Goal: Task Accomplishment & Management: Complete application form

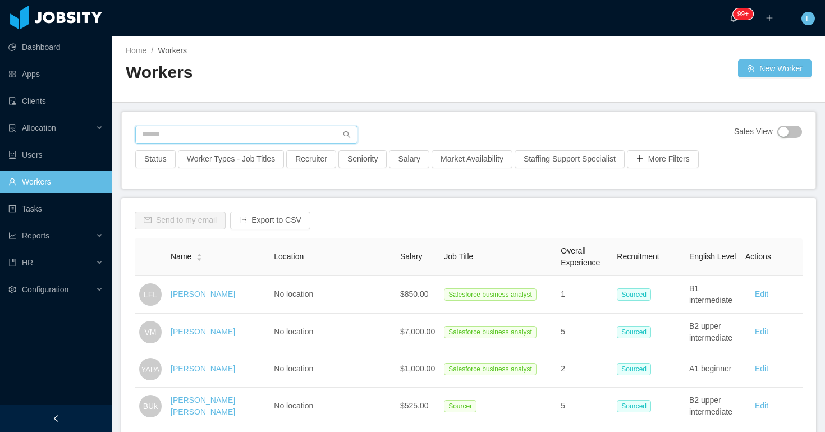
click at [230, 136] on input "text" at bounding box center [246, 135] width 222 height 18
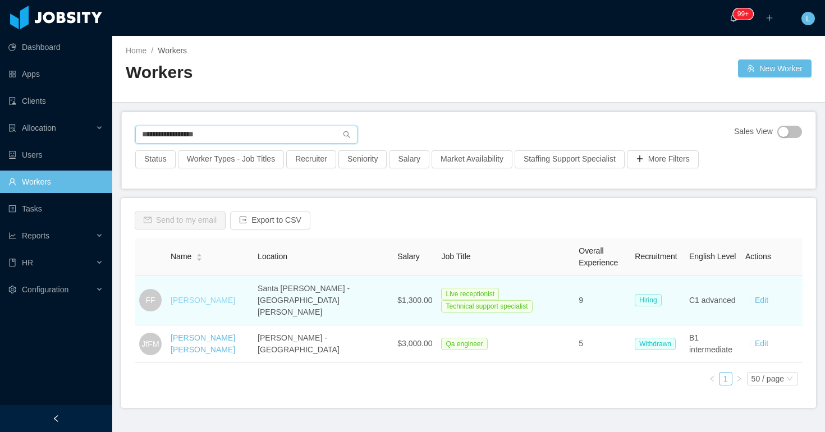
type input "**********"
click at [211, 296] on link "[PERSON_NAME]" at bounding box center [203, 300] width 65 height 9
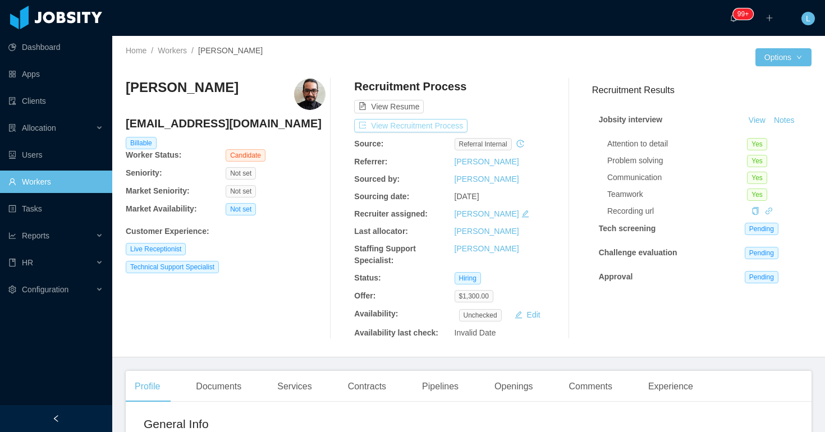
click at [449, 129] on button "View Recruitment Process" at bounding box center [410, 125] width 113 height 13
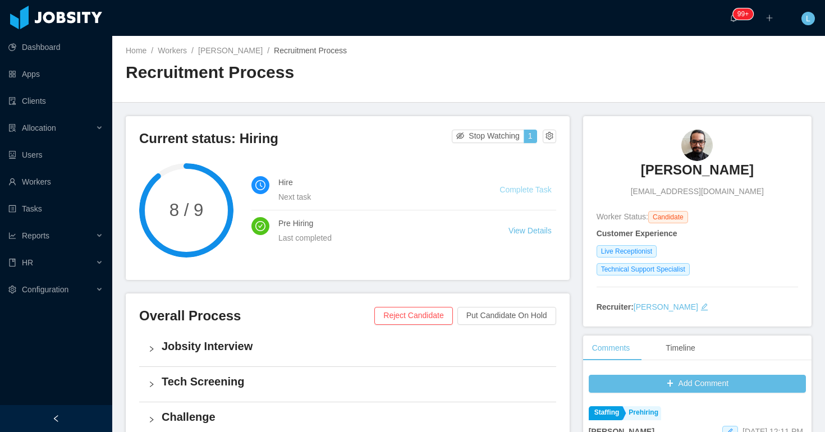
click at [522, 187] on link "Complete Task" at bounding box center [526, 189] width 52 height 9
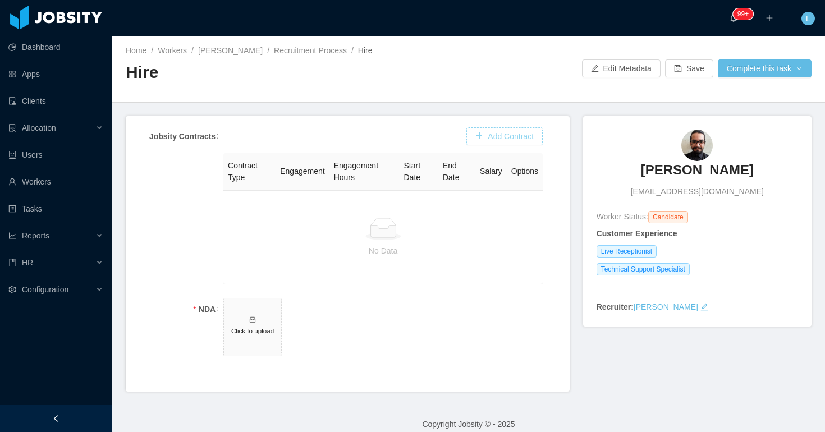
click at [495, 134] on button "Add Contract" at bounding box center [505, 136] width 76 height 18
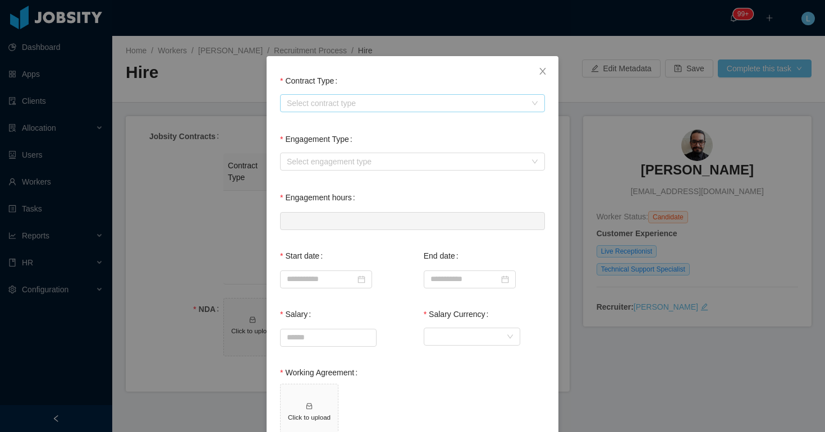
click at [351, 102] on div "Select contract type" at bounding box center [406, 103] width 239 height 11
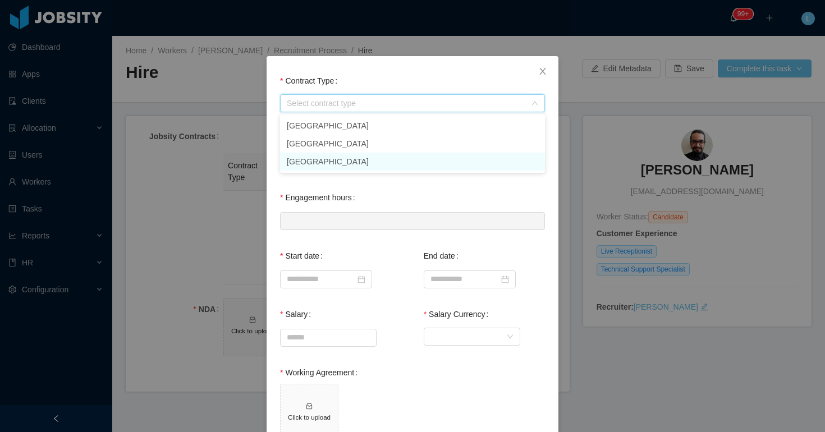
click at [329, 162] on li "[GEOGRAPHIC_DATA]" at bounding box center [412, 162] width 265 height 18
click at [331, 159] on div "Select engagement type" at bounding box center [406, 161] width 239 height 11
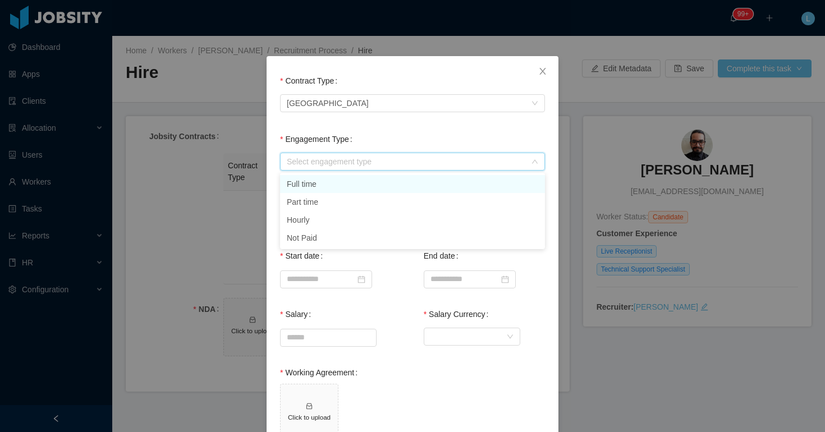
click at [330, 188] on li "Full time" at bounding box center [412, 184] width 265 height 18
type input "*"
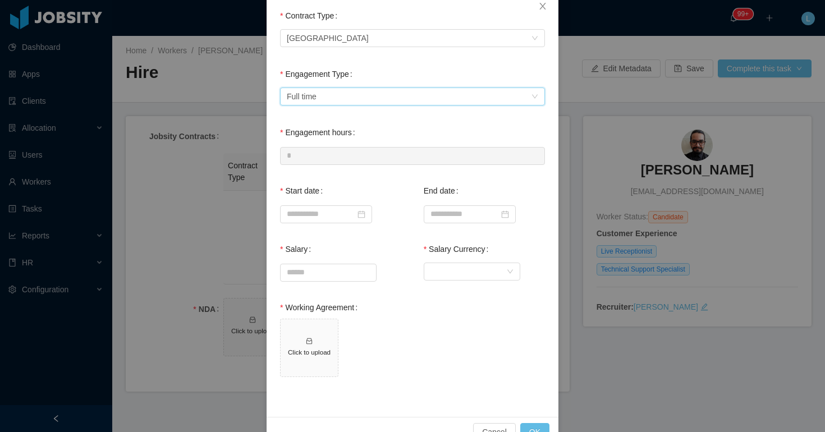
scroll to position [82, 0]
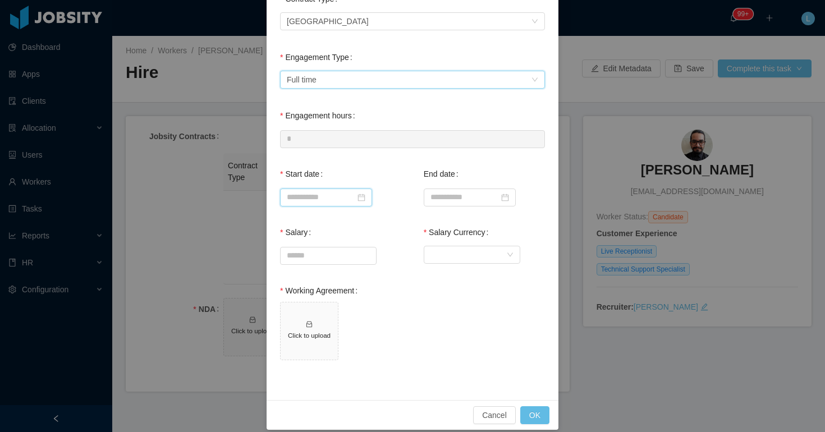
click at [313, 194] on input at bounding box center [326, 198] width 92 height 18
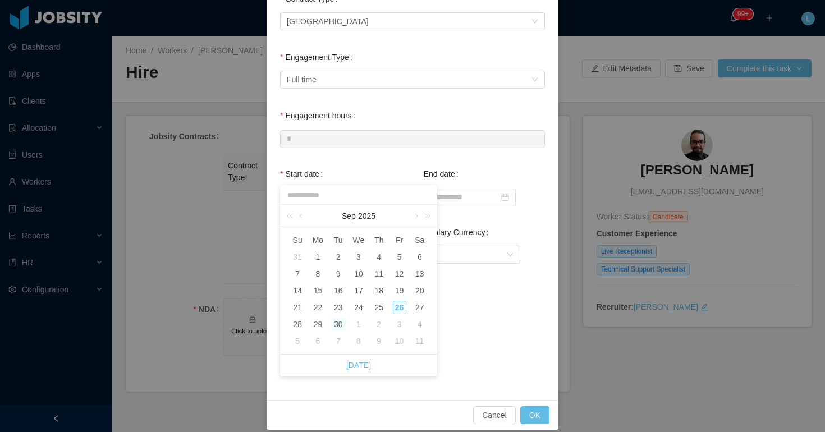
click at [336, 325] on div "30" at bounding box center [338, 324] width 13 height 13
type input "**********"
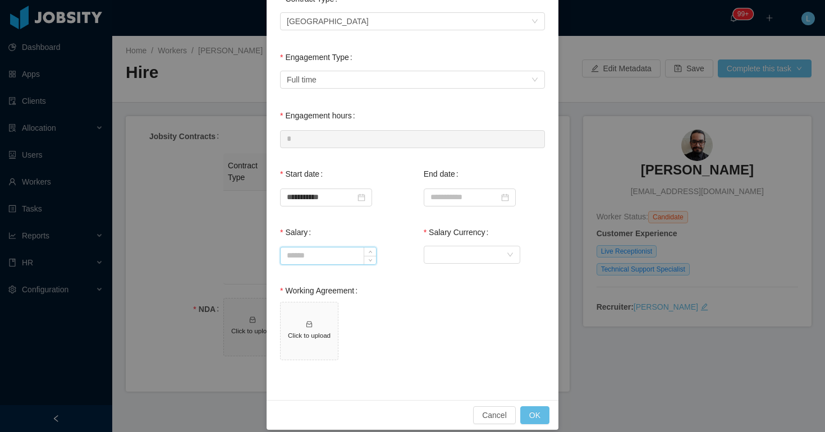
click at [333, 255] on input "Salary" at bounding box center [328, 256] width 95 height 17
type input "*******"
click at [440, 254] on div "Currency" at bounding box center [469, 254] width 76 height 17
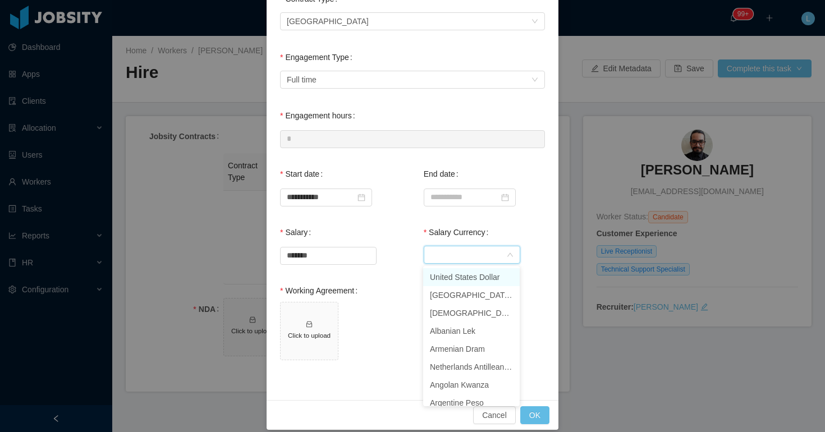
click at [440, 278] on li "United States Dollar" at bounding box center [471, 277] width 97 height 18
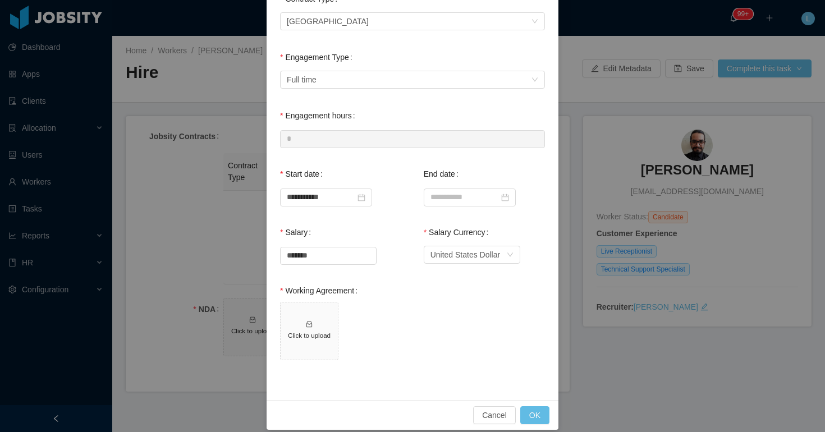
click at [438, 299] on div "Working Agreement Click to upload" at bounding box center [412, 327] width 265 height 94
click at [314, 339] on h5 "Click to upload" at bounding box center [309, 336] width 48 height 10
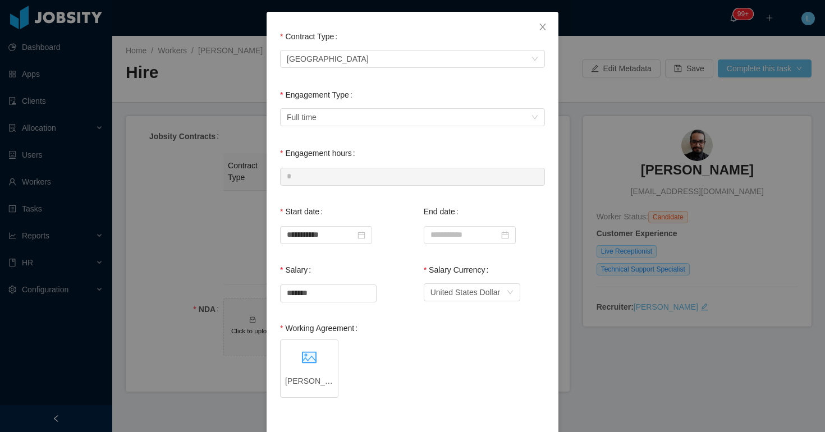
scroll to position [93, 0]
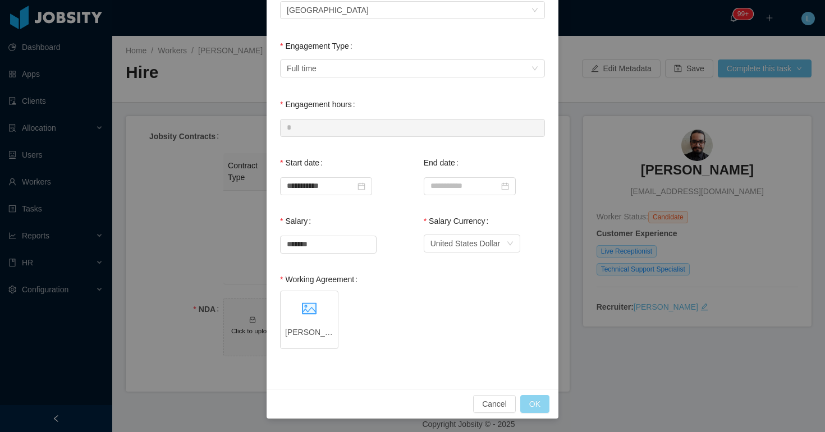
click at [537, 403] on button "OK" at bounding box center [534, 404] width 29 height 18
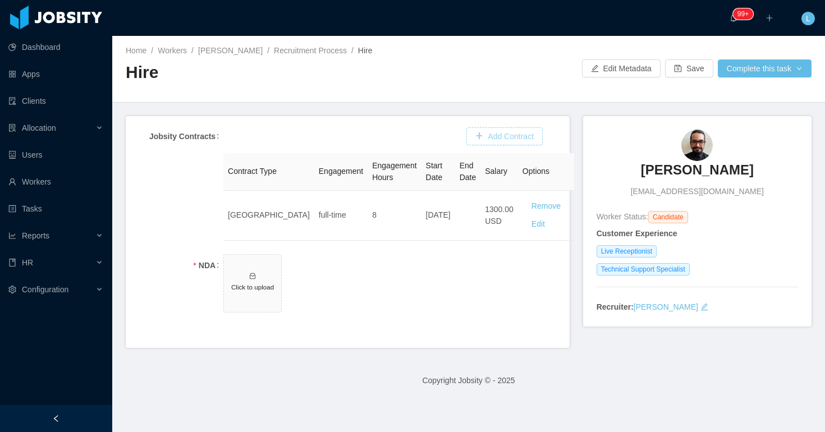
scroll to position [37, 0]
click at [250, 285] on h5 "Click to upload" at bounding box center [253, 287] width 48 height 10
click at [743, 68] on button "Complete this task" at bounding box center [765, 69] width 94 height 18
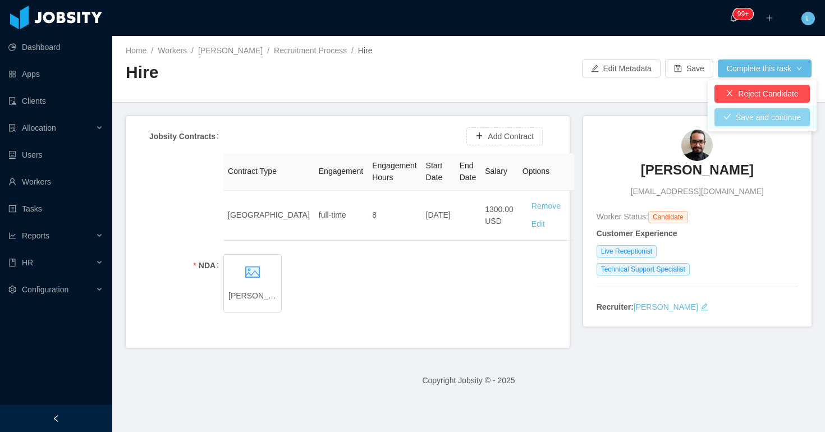
click at [737, 118] on button "Save and continue" at bounding box center [762, 117] width 95 height 18
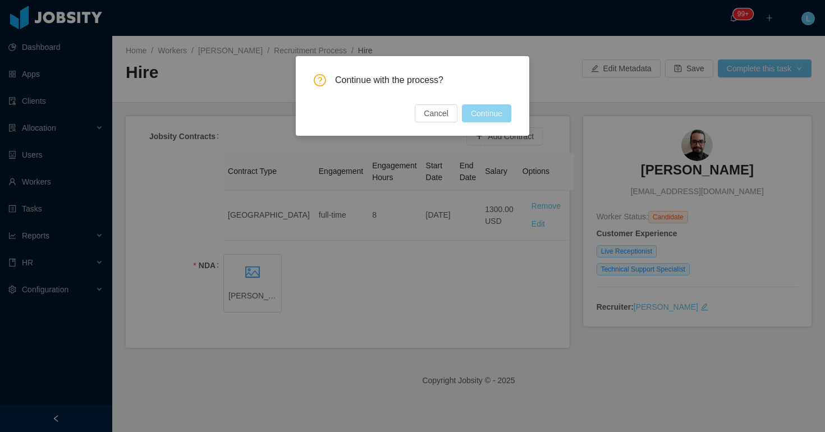
click at [483, 112] on button "Continue" at bounding box center [486, 113] width 49 height 18
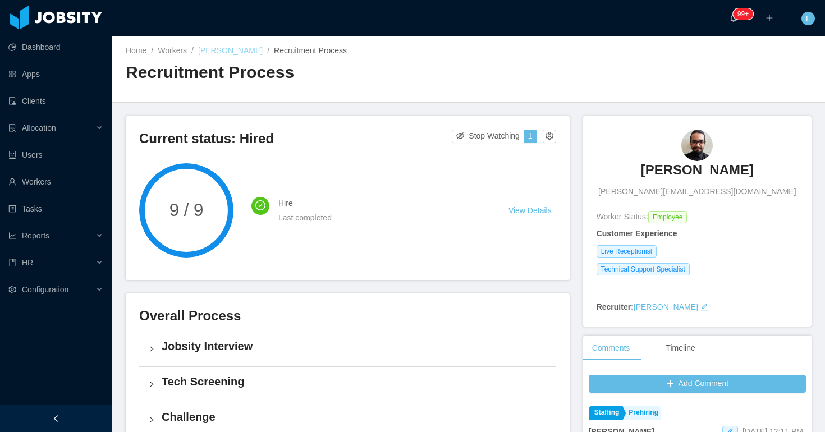
click at [230, 52] on link "[PERSON_NAME]" at bounding box center [230, 50] width 65 height 9
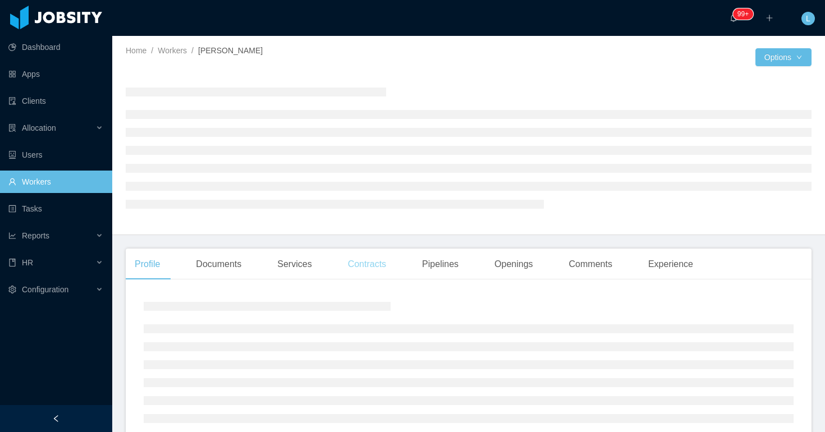
click at [361, 266] on div "Contracts" at bounding box center [367, 264] width 56 height 31
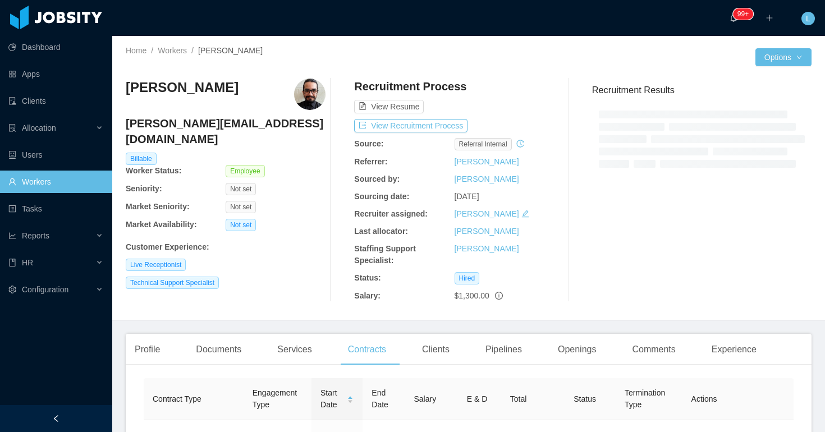
scroll to position [134, 0]
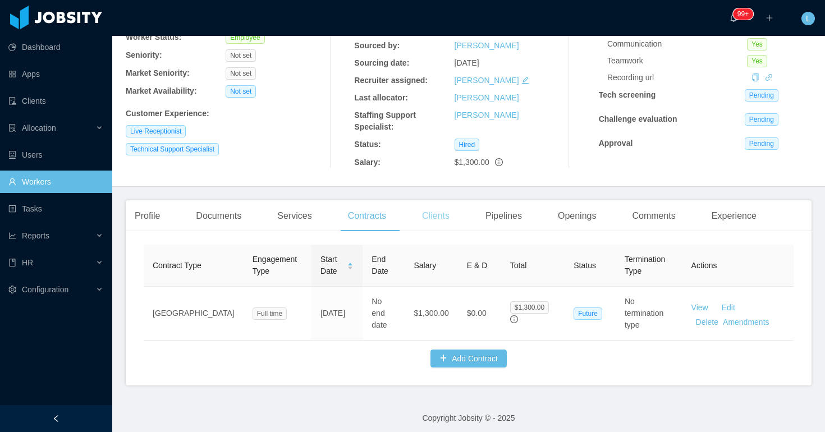
click at [449, 218] on div "Clients" at bounding box center [435, 215] width 45 height 31
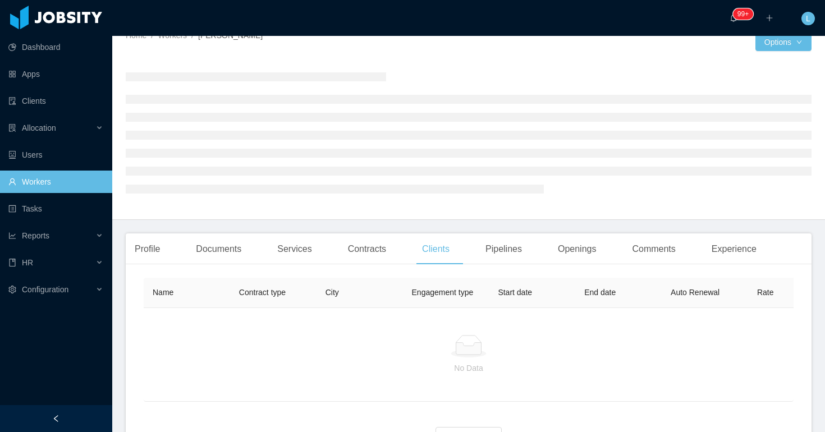
scroll to position [98, 0]
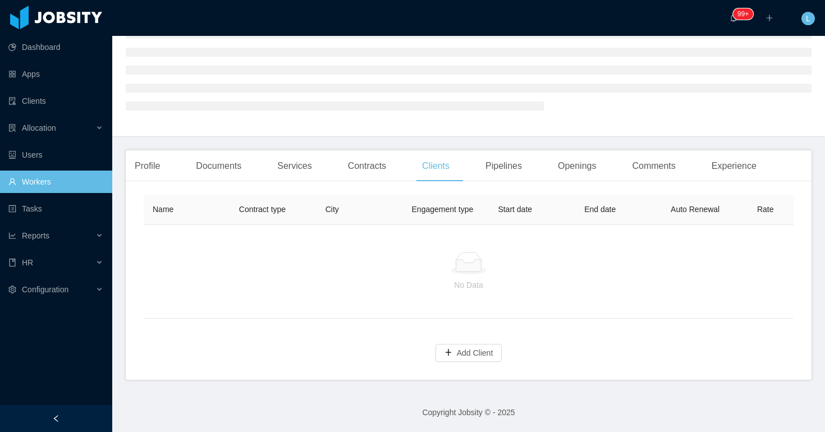
click at [468, 275] on icon at bounding box center [469, 263] width 36 height 22
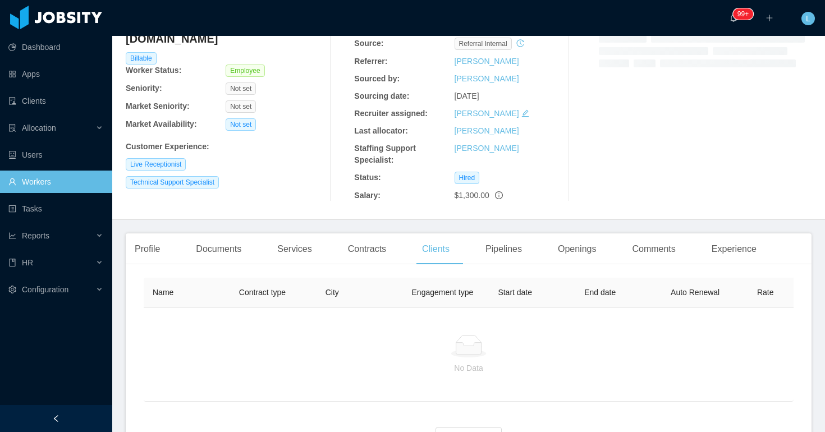
scroll to position [184, 0]
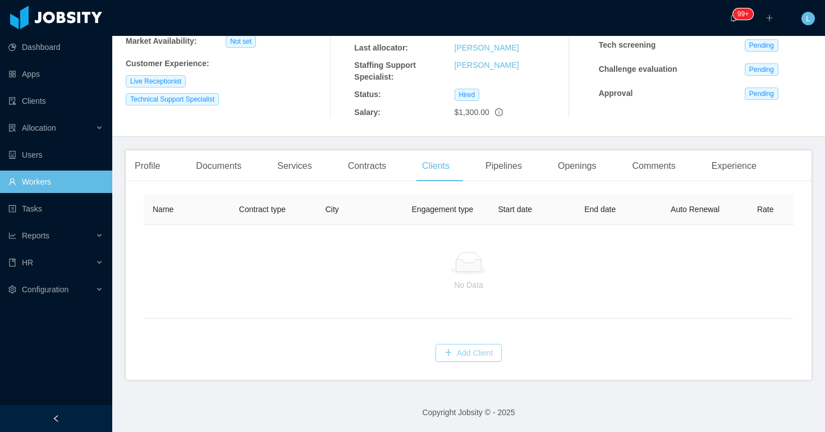
click at [455, 353] on button "Add Client" at bounding box center [469, 353] width 67 height 18
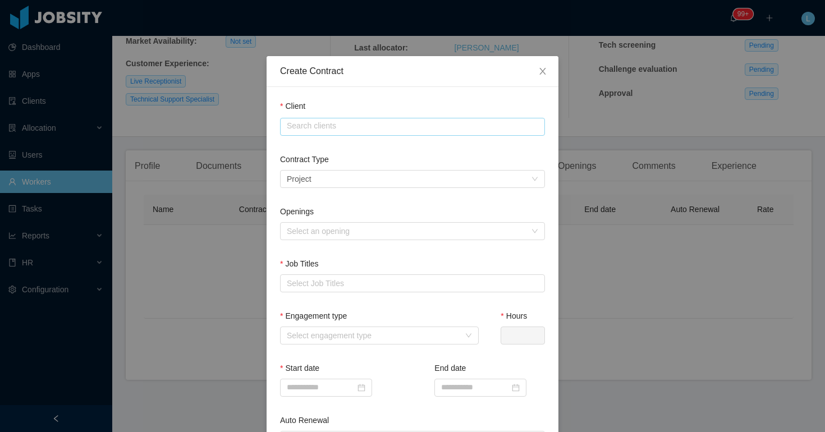
click at [314, 124] on input "text" at bounding box center [412, 127] width 265 height 18
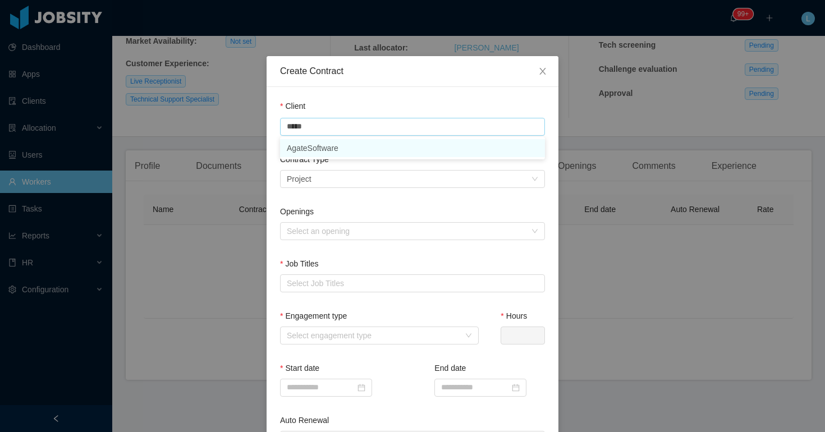
click at [310, 148] on li "AgateSoftware" at bounding box center [412, 148] width 265 height 18
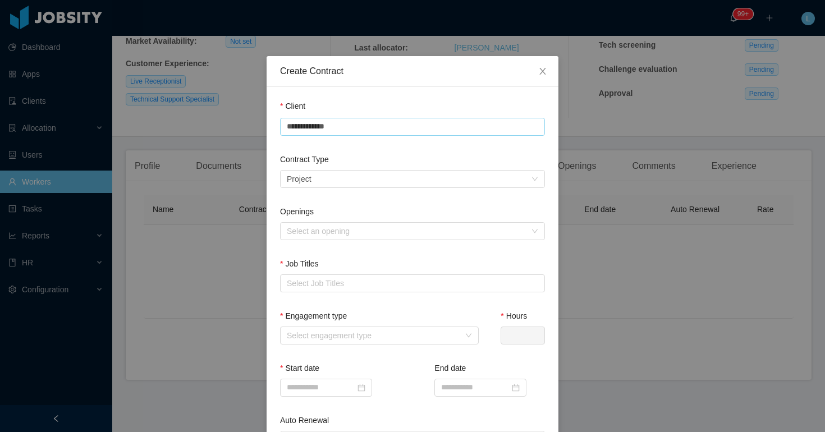
type input "**********"
click at [327, 200] on div "Contract Type Select a contract type Project" at bounding box center [412, 180] width 265 height 52
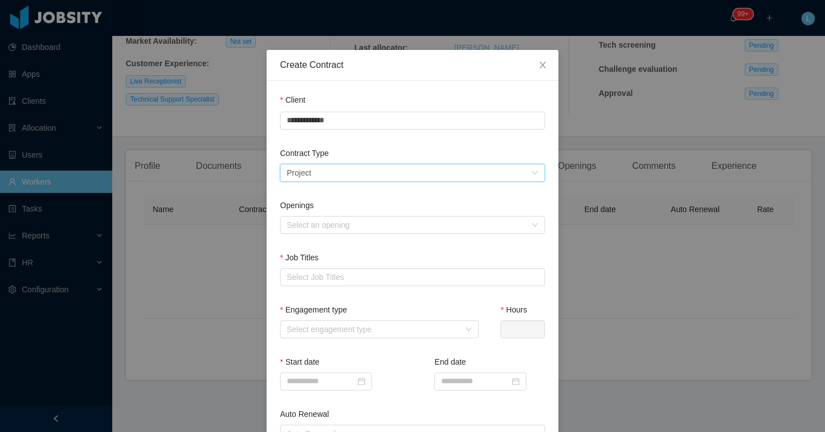
click at [316, 166] on div "Select a contract type Project" at bounding box center [409, 172] width 244 height 17
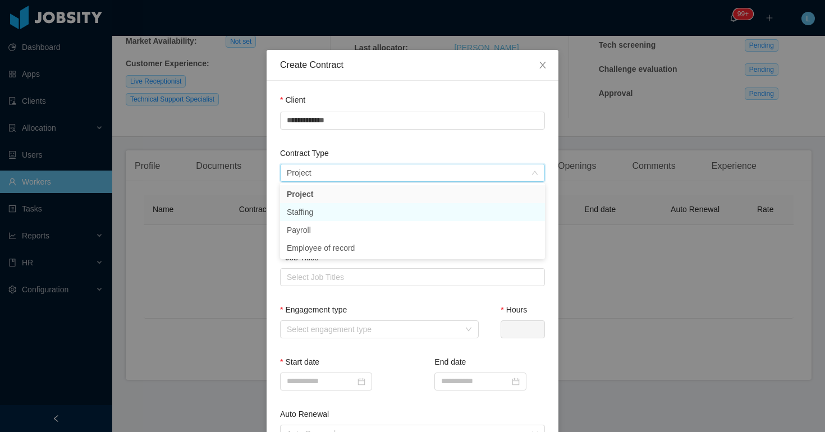
click at [317, 209] on li "Staffing" at bounding box center [412, 212] width 265 height 18
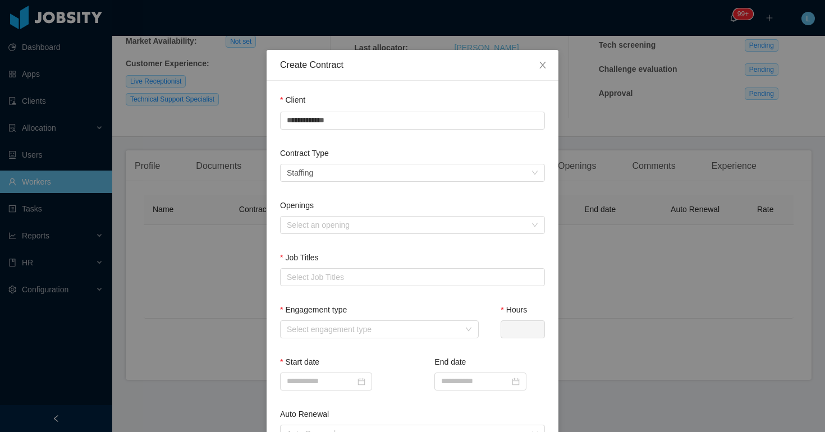
click at [355, 149] on div "Contract Type" at bounding box center [412, 156] width 265 height 16
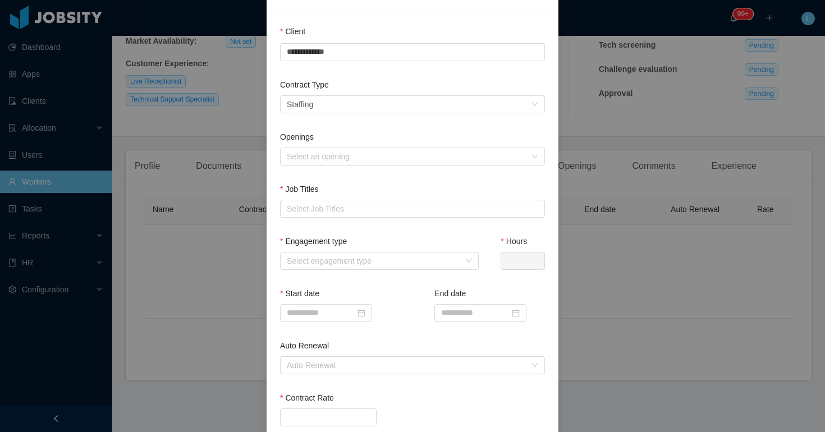
scroll to position [116, 0]
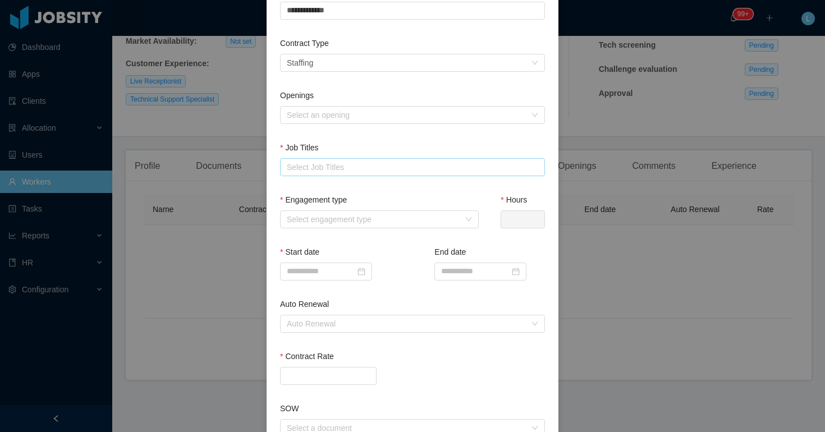
click at [332, 167] on div "Select Job Titles" at bounding box center [410, 167] width 246 height 11
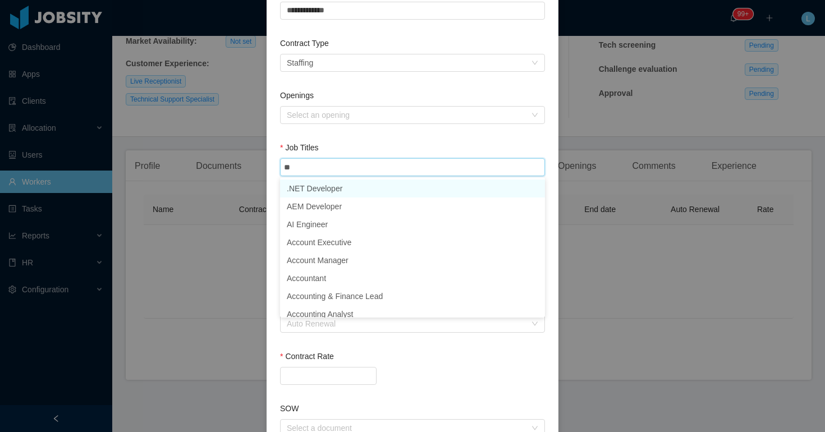
type input "*"
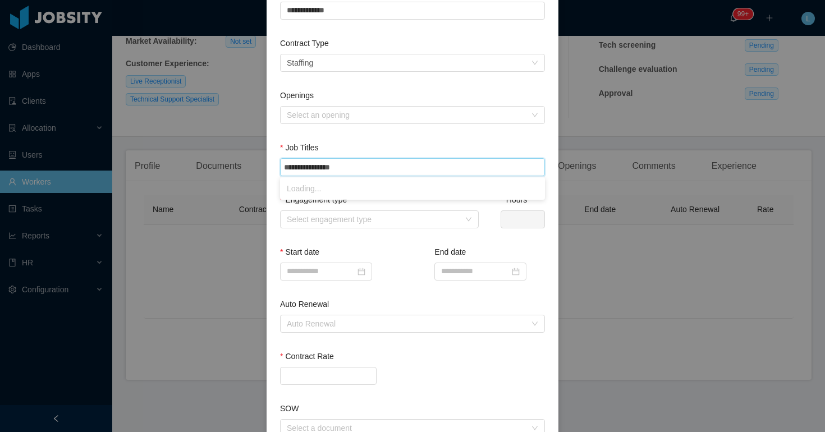
type input "**********"
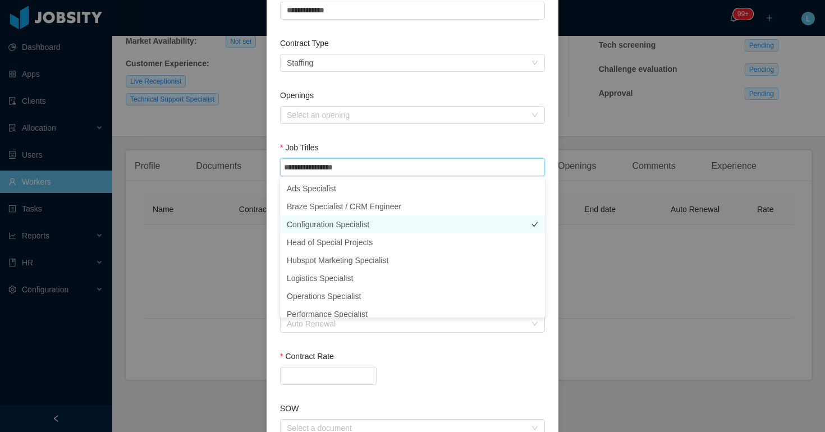
click at [363, 221] on li "Configuration Specialist" at bounding box center [412, 225] width 265 height 18
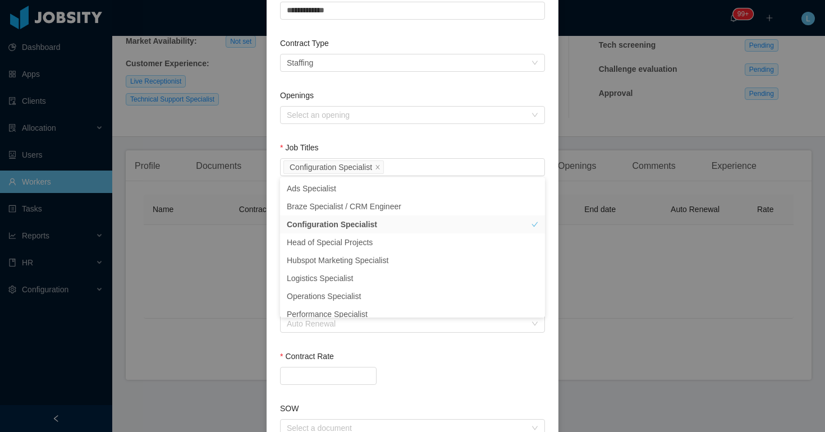
click at [370, 140] on div "Openings Select an opening" at bounding box center [412, 116] width 265 height 52
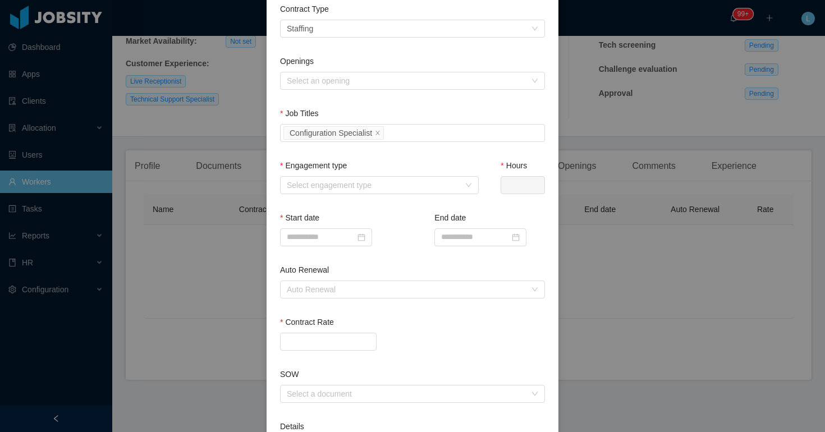
scroll to position [159, 0]
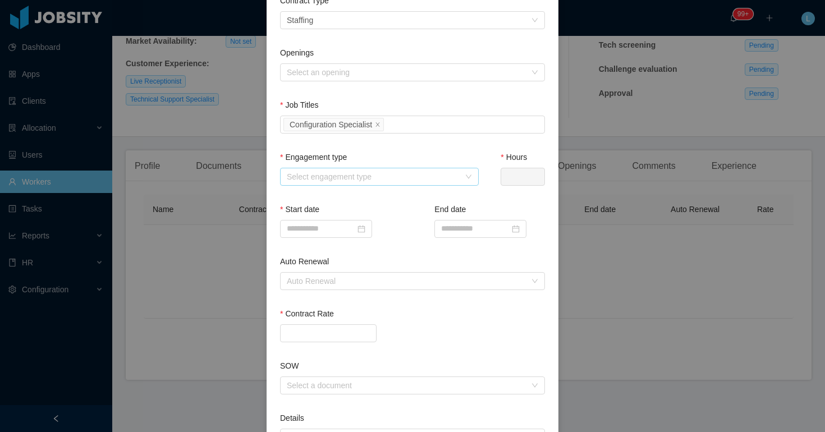
click at [341, 173] on div "Select engagement type" at bounding box center [373, 176] width 173 height 11
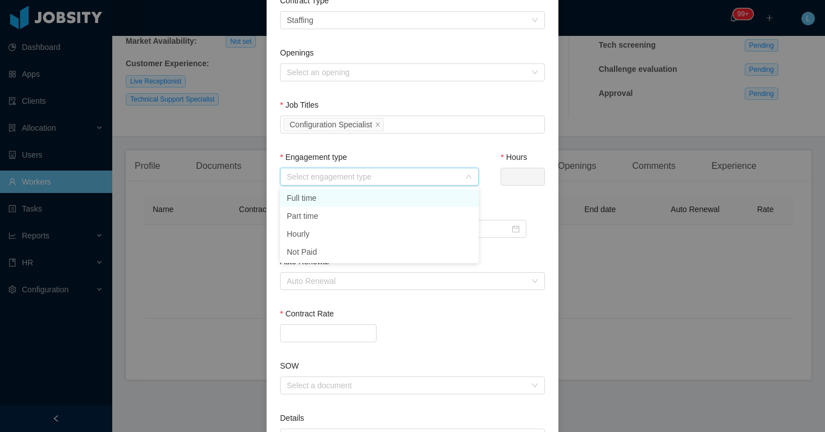
click at [340, 196] on li "Full time" at bounding box center [379, 198] width 199 height 18
type input "*"
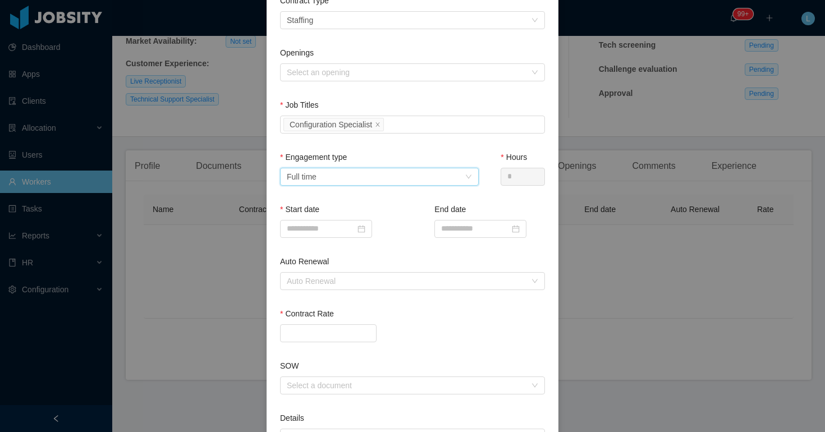
click at [425, 145] on div "Job Titles Select Job Titles Configuration Specialist" at bounding box center [412, 125] width 265 height 52
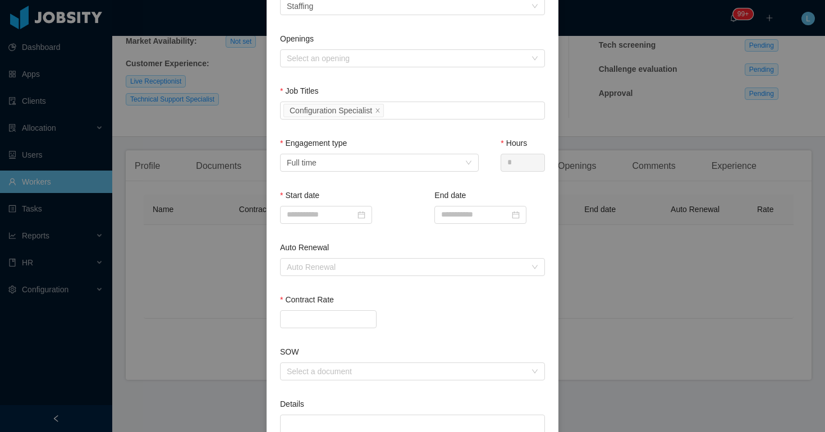
scroll to position [187, 0]
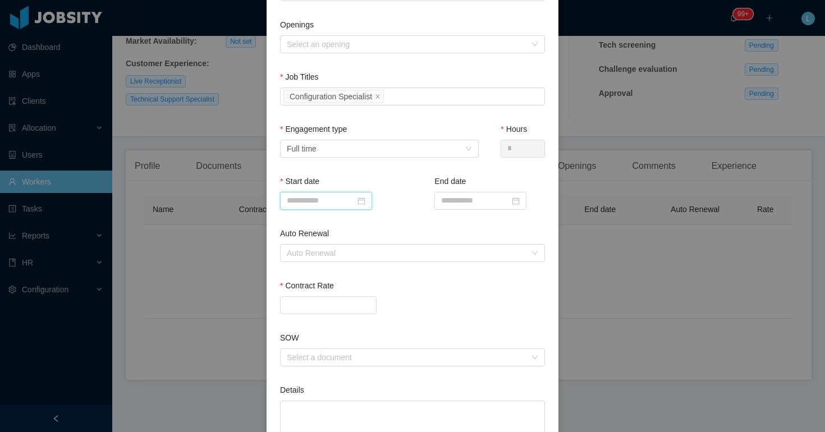
click at [345, 192] on input at bounding box center [326, 201] width 92 height 18
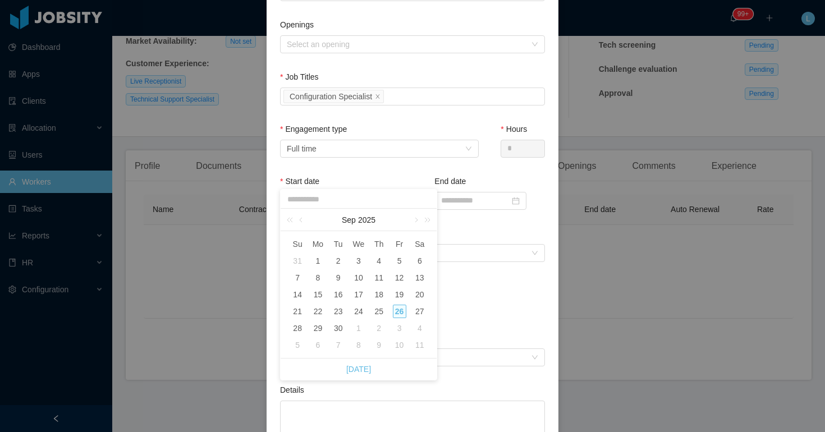
click at [358, 331] on div "1" at bounding box center [358, 328] width 13 height 13
type input "**********"
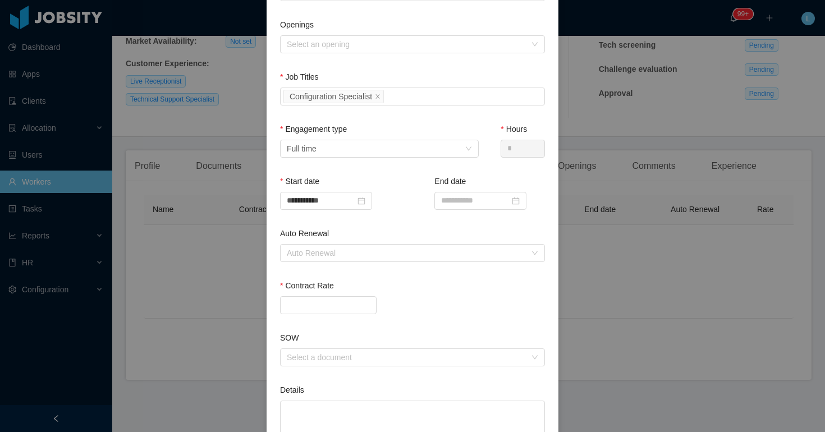
click at [406, 228] on div "Auto Renewal" at bounding box center [412, 236] width 265 height 16
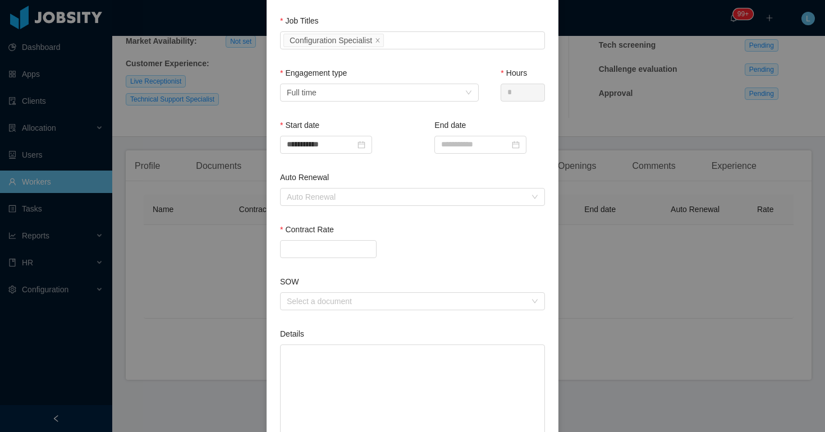
scroll to position [261, 0]
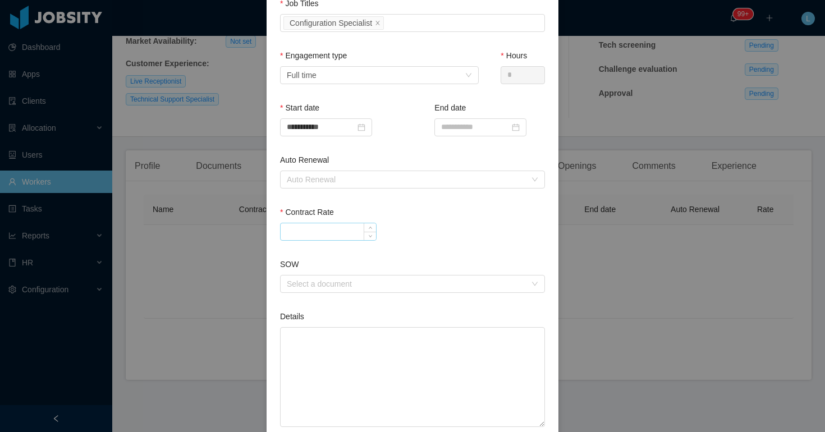
click at [338, 223] on div at bounding box center [412, 232] width 265 height 18
click at [338, 228] on input "Contract Rate" at bounding box center [328, 231] width 95 height 17
type input "*******"
click at [456, 240] on div "Contract Rate *******" at bounding box center [412, 226] width 265 height 39
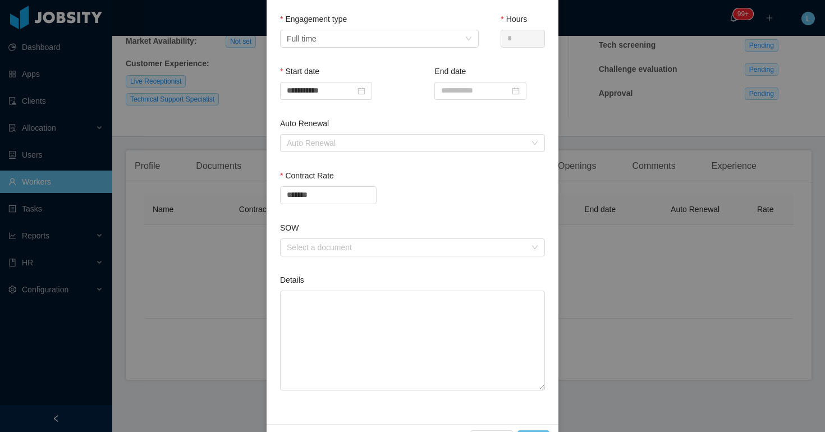
scroll to position [331, 0]
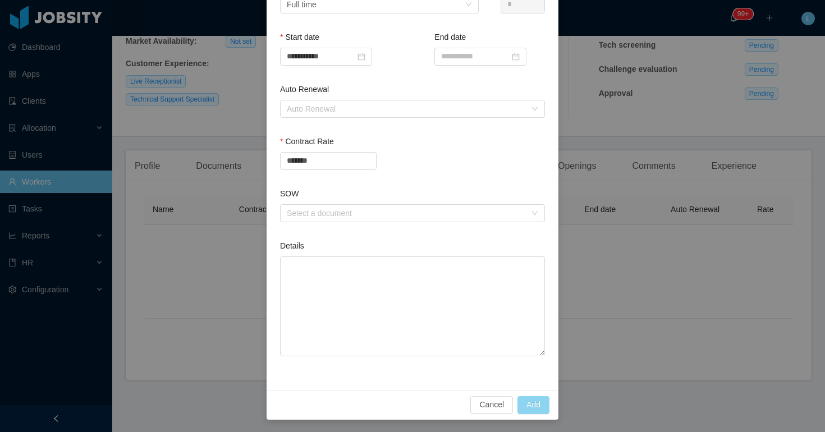
click at [537, 399] on button "Add" at bounding box center [534, 405] width 32 height 18
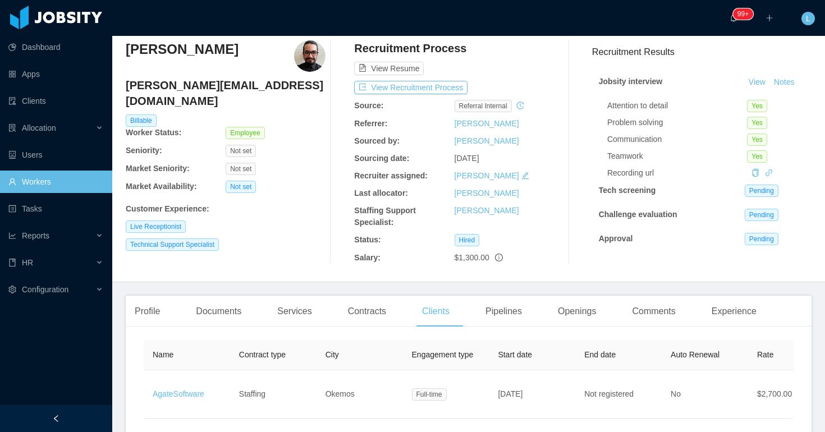
scroll to position [0, 0]
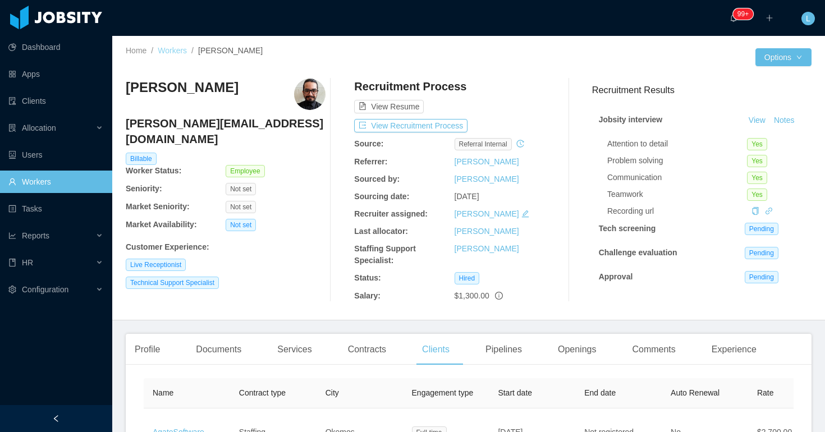
click at [164, 49] on link "Workers" at bounding box center [172, 50] width 29 height 9
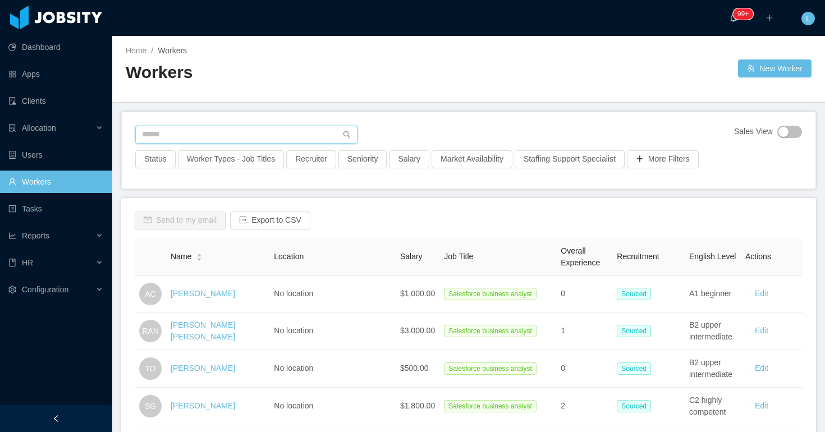
click at [246, 139] on input "text" at bounding box center [246, 135] width 222 height 18
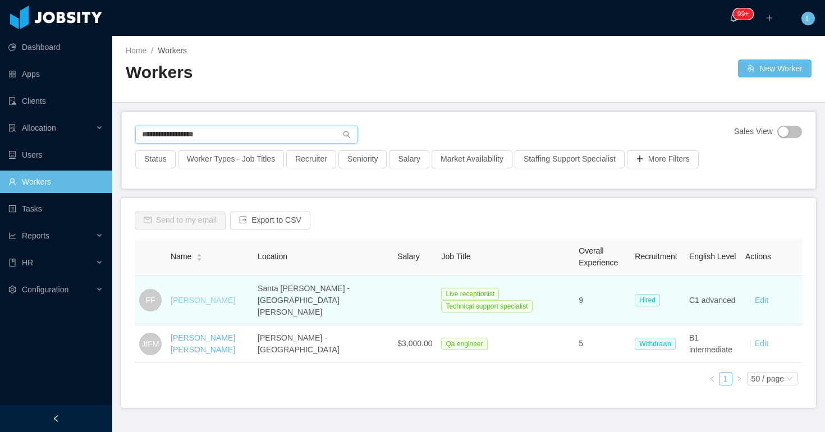
type input "**********"
click at [220, 296] on link "[PERSON_NAME]" at bounding box center [203, 300] width 65 height 9
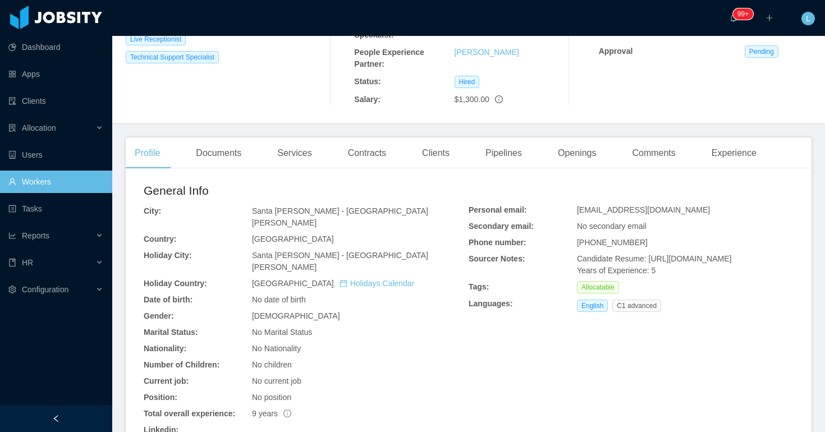
scroll to position [243, 0]
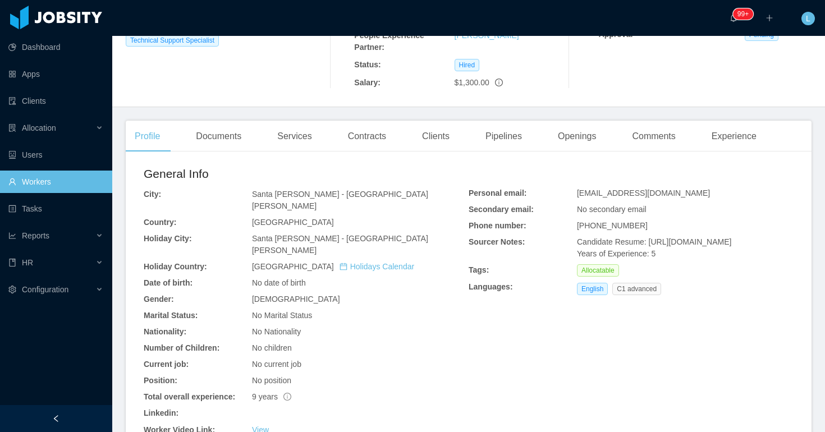
click at [594, 193] on span "[EMAIL_ADDRESS][DOMAIN_NAME]" at bounding box center [643, 193] width 133 height 9
copy span "[EMAIL_ADDRESS][DOMAIN_NAME]"
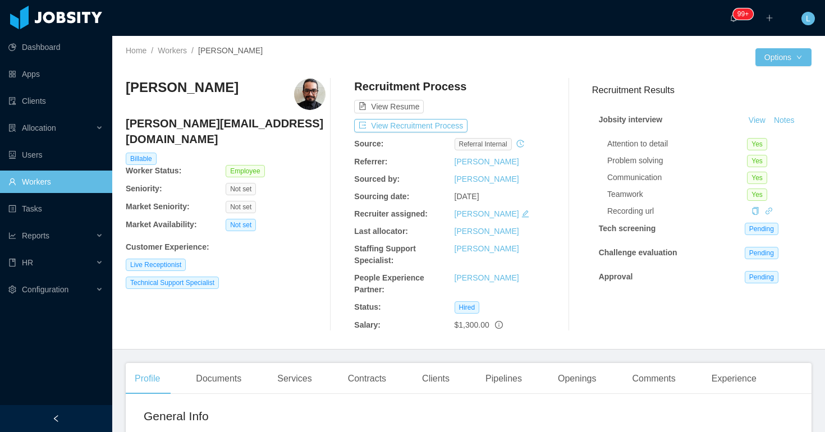
click at [180, 125] on h4 "[PERSON_NAME][EMAIL_ADDRESS][DOMAIN_NAME]" at bounding box center [226, 131] width 200 height 31
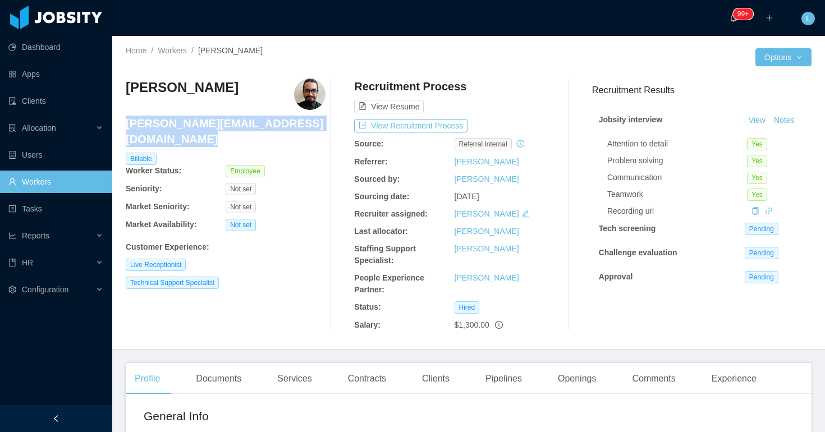
click at [180, 125] on h4 "[PERSON_NAME][EMAIL_ADDRESS][DOMAIN_NAME]" at bounding box center [226, 131] width 200 height 31
copy h4 "[PERSON_NAME][EMAIL_ADDRESS][DOMAIN_NAME]"
click at [170, 51] on link "Workers" at bounding box center [172, 50] width 29 height 9
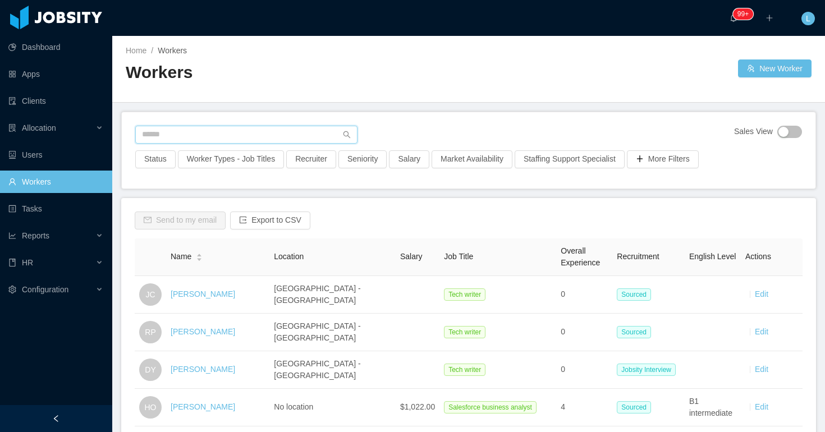
click at [240, 125] on div "Sales View Status Worker Types - Job Titles Recruiter Seniority Salary Market A…" at bounding box center [469, 150] width 694 height 76
paste input "**********"
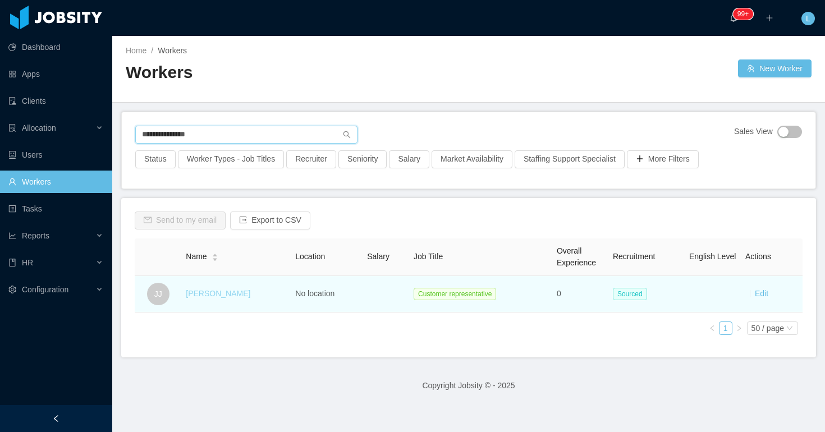
type input "**********"
click at [199, 295] on link "[PERSON_NAME]" at bounding box center [218, 293] width 65 height 9
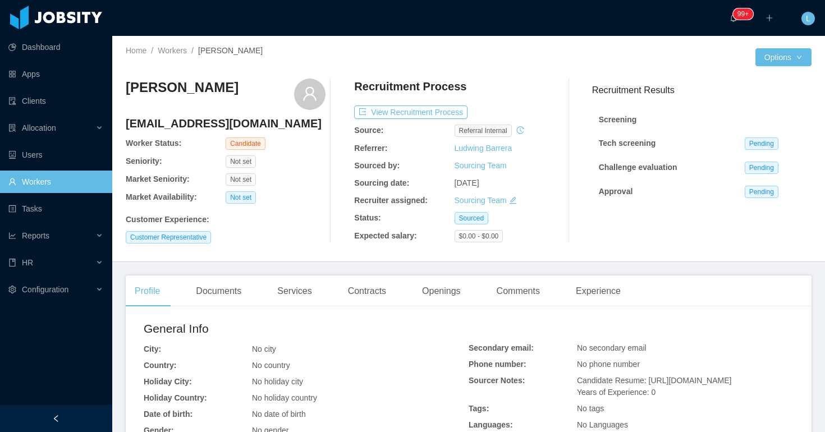
click at [177, 130] on h4 "[EMAIL_ADDRESS][DOMAIN_NAME]" at bounding box center [226, 124] width 200 height 16
copy h4 "[EMAIL_ADDRESS][DOMAIN_NAME]"
click at [546, 214] on div "Sourced" at bounding box center [505, 218] width 100 height 12
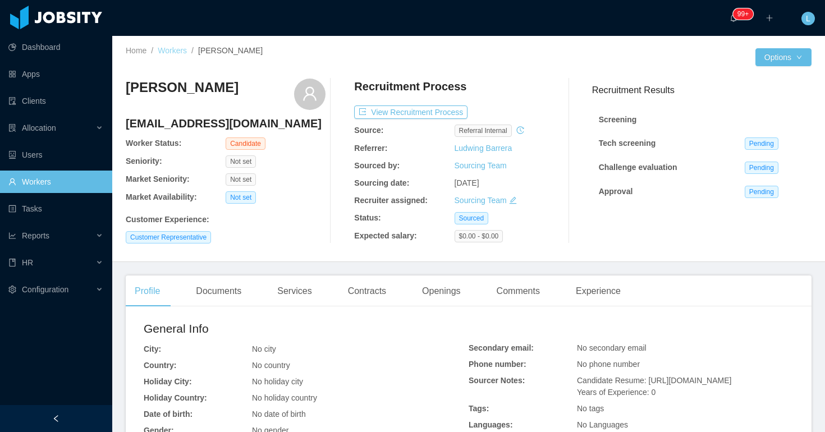
click at [179, 47] on link "Workers" at bounding box center [172, 50] width 29 height 9
